Goal: Task Accomplishment & Management: Use online tool/utility

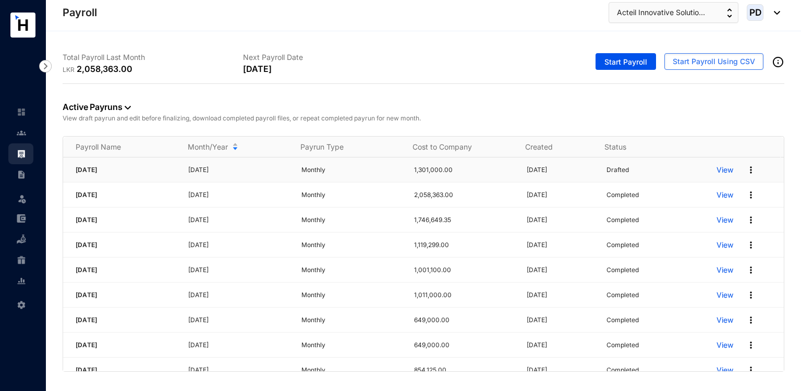
click at [743, 176] on div "View" at bounding box center [750, 170] width 67 height 17
click at [746, 171] on img at bounding box center [751, 170] width 10 height 10
click at [707, 184] on p "Delete" at bounding box center [704, 191] width 74 height 18
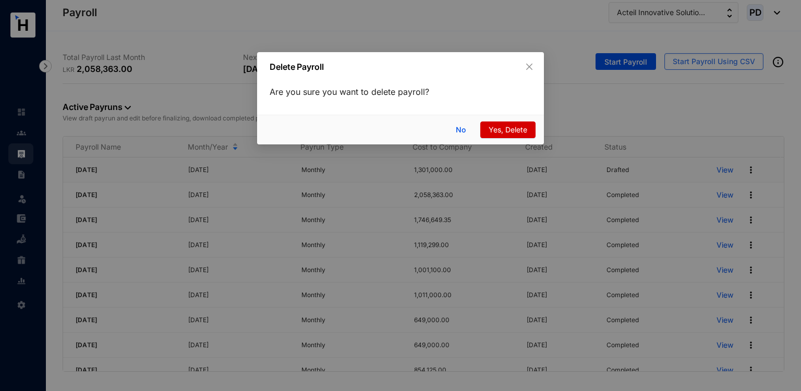
click at [530, 135] on button "Yes, Delete" at bounding box center [508, 130] width 55 height 17
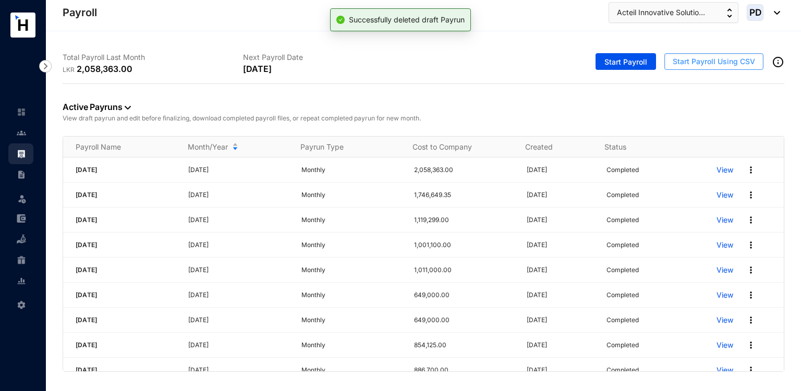
click at [702, 57] on span "Start Payroll Using CSV" at bounding box center [714, 61] width 82 height 10
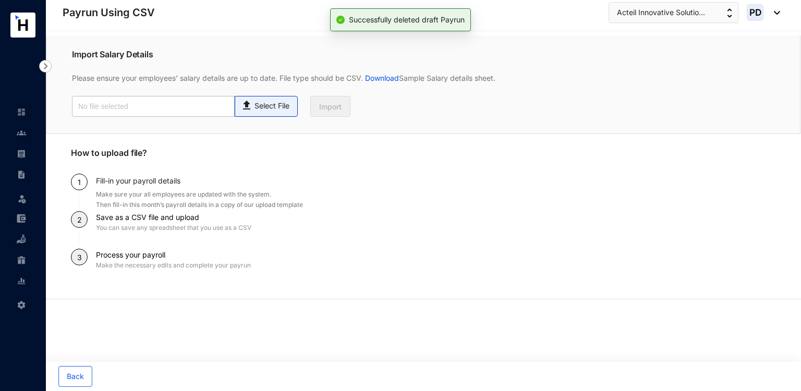
click at [284, 103] on p "Select File" at bounding box center [272, 106] width 35 height 11
click at [0, 0] on input "Select File" at bounding box center [0, 0] width 0 height 0
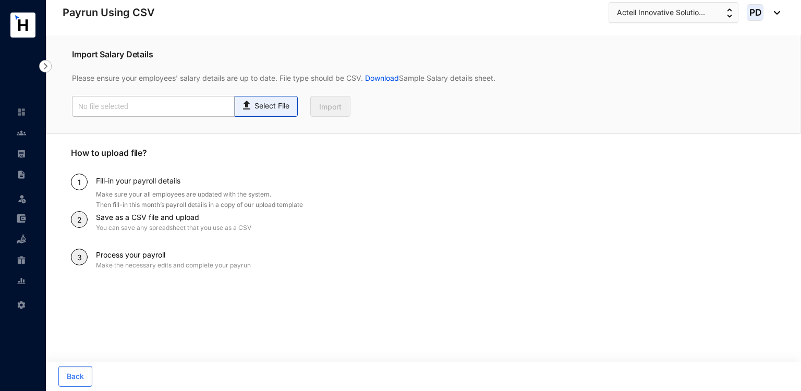
type input "Payroll Upload File-Staff.csv"
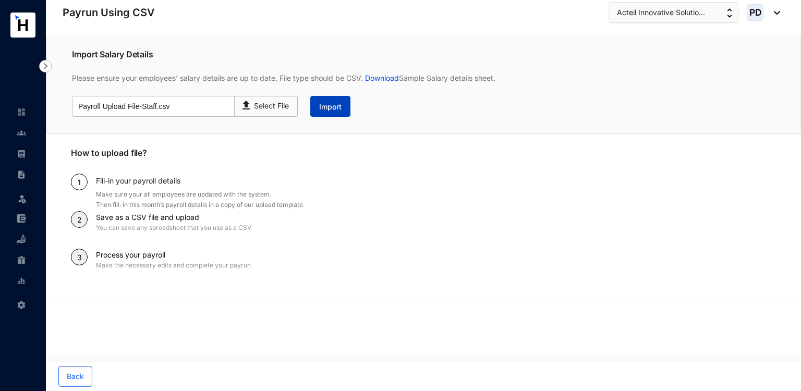
click at [331, 105] on span "Import" at bounding box center [330, 107] width 22 height 10
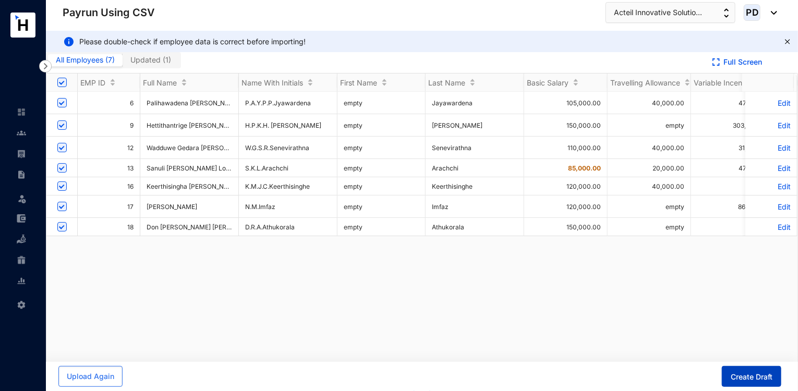
click at [738, 375] on span "Create Draft" at bounding box center [752, 377] width 42 height 10
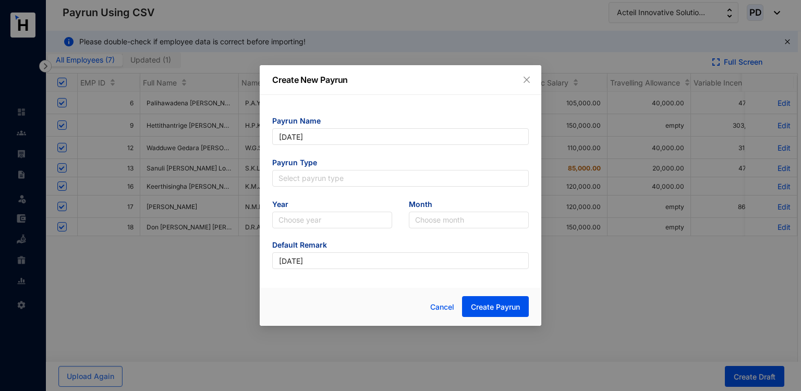
click at [409, 188] on form "Payrun Name [DATE] Payrun Type Select payrun type Year Choose year Month Choose…" at bounding box center [400, 192] width 257 height 153
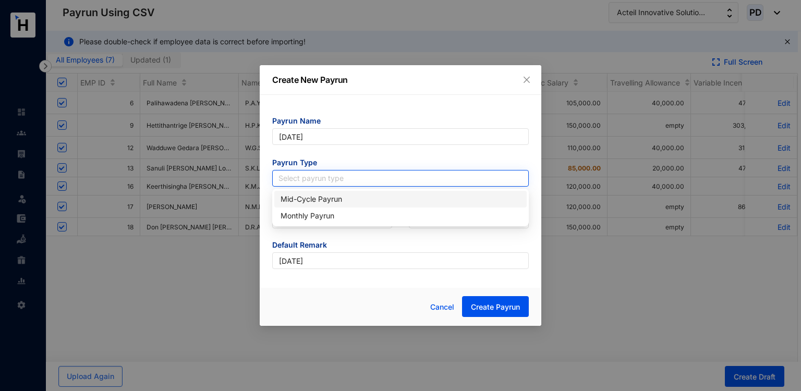
click at [387, 176] on input "search" at bounding box center [401, 179] width 244 height 16
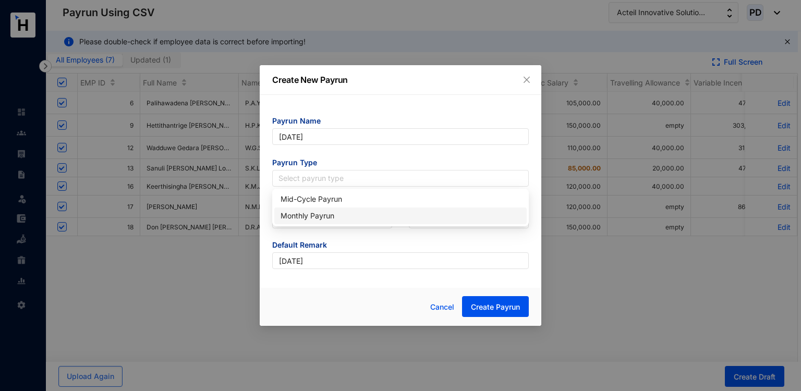
click at [325, 214] on div "Monthly Payrun" at bounding box center [401, 215] width 240 height 11
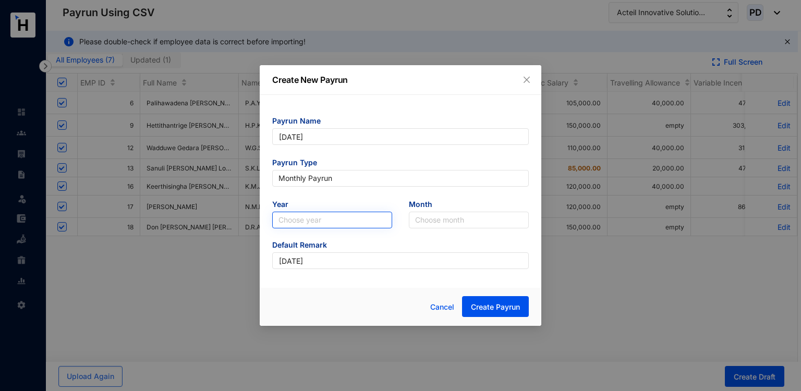
click at [321, 218] on input "search" at bounding box center [332, 220] width 107 height 16
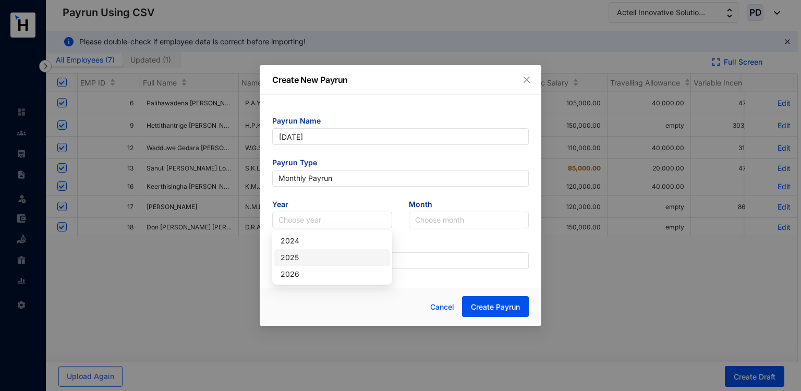
click at [298, 262] on div "2025" at bounding box center [332, 257] width 103 height 11
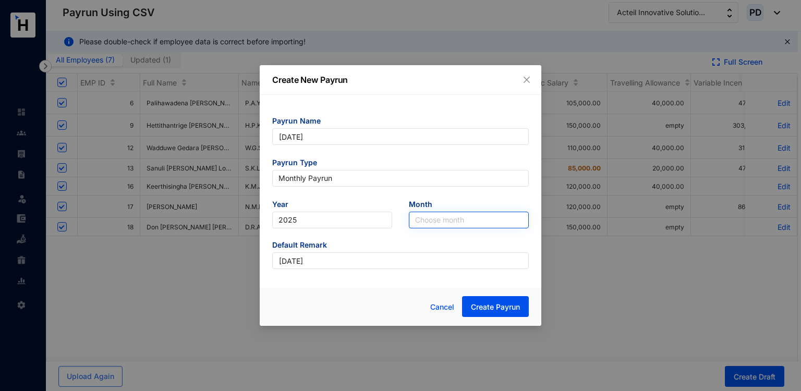
click at [447, 216] on input "search" at bounding box center [468, 220] width 107 height 16
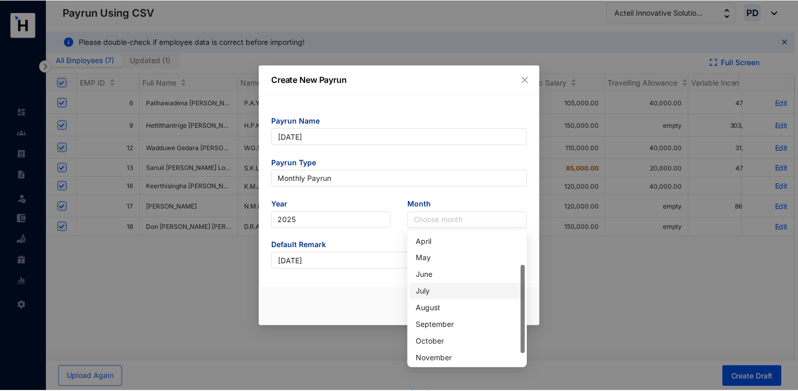
scroll to position [50, 0]
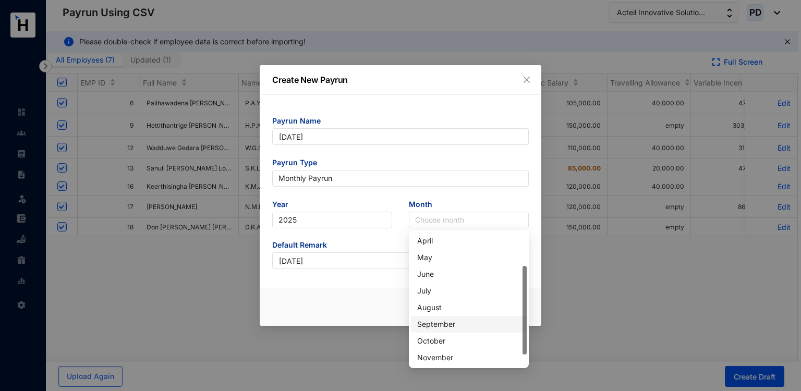
click at [435, 326] on div "September" at bounding box center [468, 324] width 103 height 11
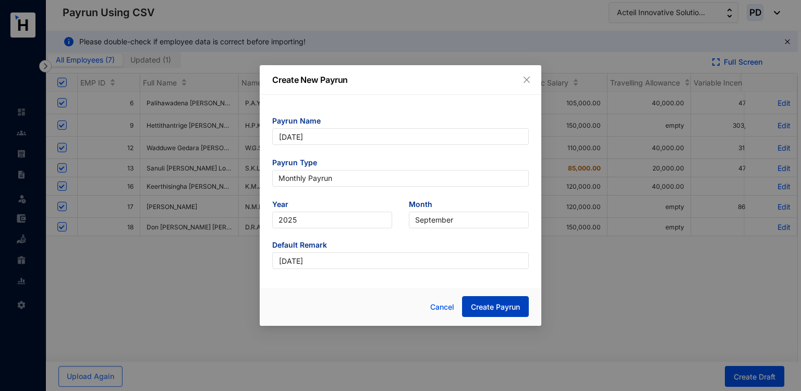
click at [491, 303] on span "Create Payrun" at bounding box center [495, 307] width 49 height 10
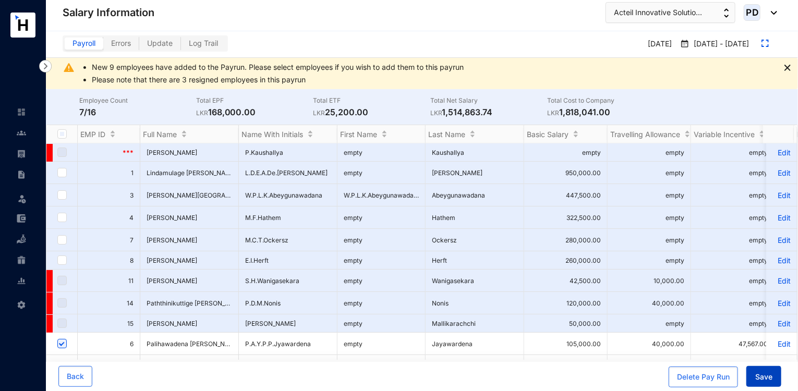
click at [749, 377] on button "Save" at bounding box center [764, 376] width 35 height 21
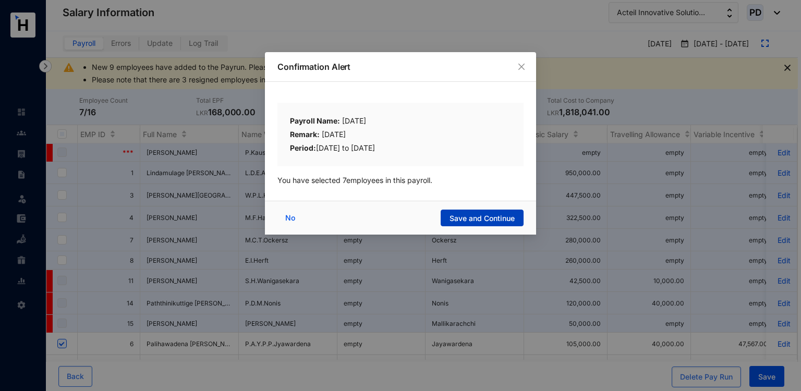
click at [452, 217] on span "Save and Continue" at bounding box center [482, 218] width 65 height 10
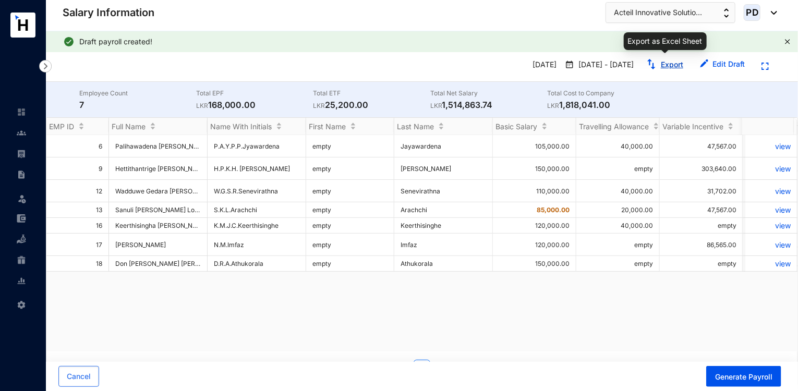
click at [669, 65] on link "Export" at bounding box center [672, 64] width 22 height 9
